Goal: Transaction & Acquisition: Purchase product/service

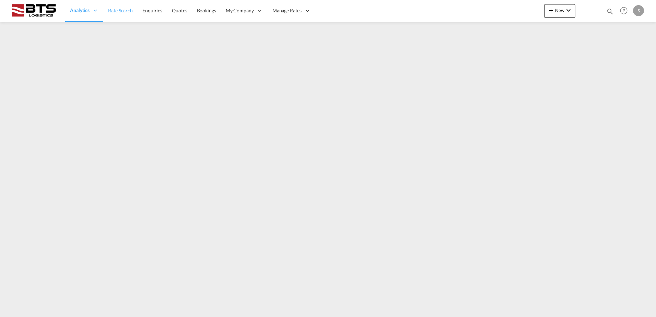
click at [117, 7] on link "Rate Search" at bounding box center [120, 11] width 34 height 22
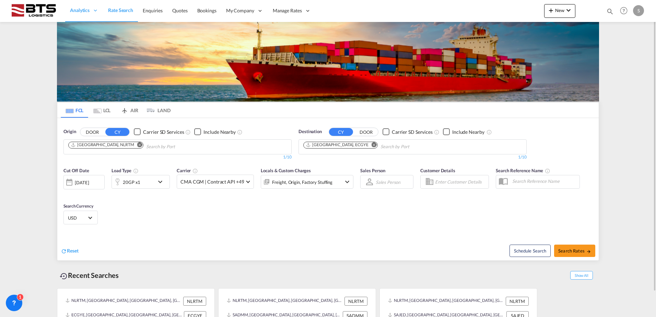
click at [372, 145] on md-icon "Remove" at bounding box center [374, 144] width 5 height 5
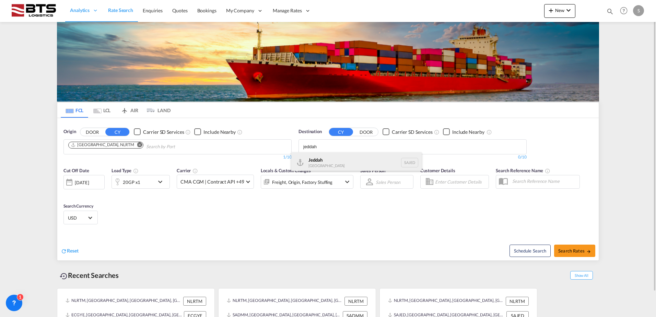
type input "jeddah"
click at [338, 156] on div "Jeddah [GEOGRAPHIC_DATA] SAJED" at bounding box center [356, 162] width 130 height 21
click at [155, 179] on div "20GP x1" at bounding box center [140, 182] width 58 height 14
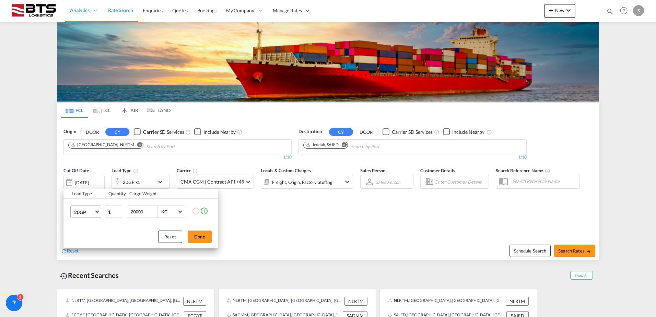
click at [91, 214] on span "20GP" at bounding box center [84, 212] width 20 height 7
click at [89, 240] on md-option "40HC" at bounding box center [92, 245] width 47 height 16
click at [198, 238] on button "Done" at bounding box center [200, 237] width 24 height 12
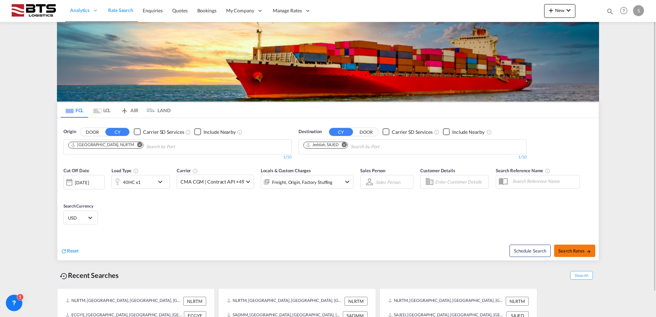
click at [566, 249] on span "Search Rates" at bounding box center [574, 250] width 33 height 5
type input "NLRTM to SAJED / [DATE]"
